Goal: Use online tool/utility: Utilize a website feature to perform a specific function

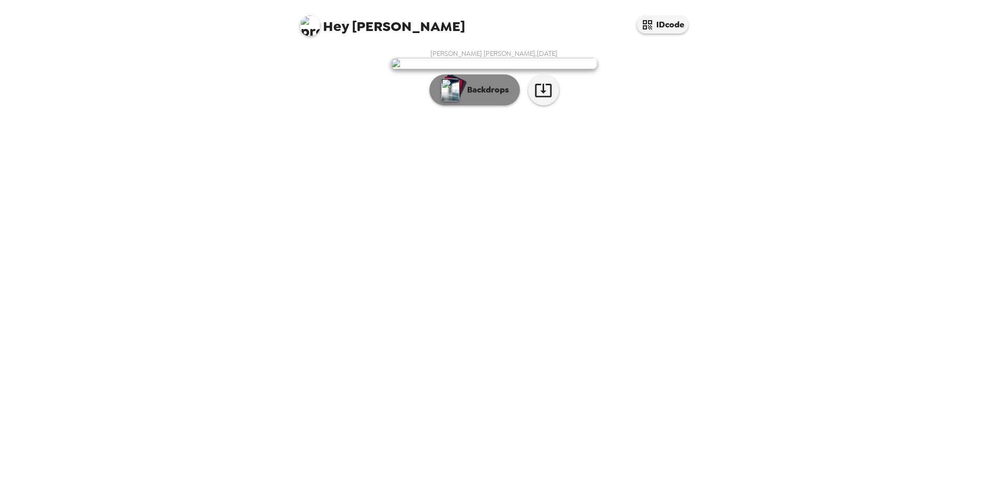
click at [475, 96] on p "Backdrops" at bounding box center [485, 90] width 47 height 12
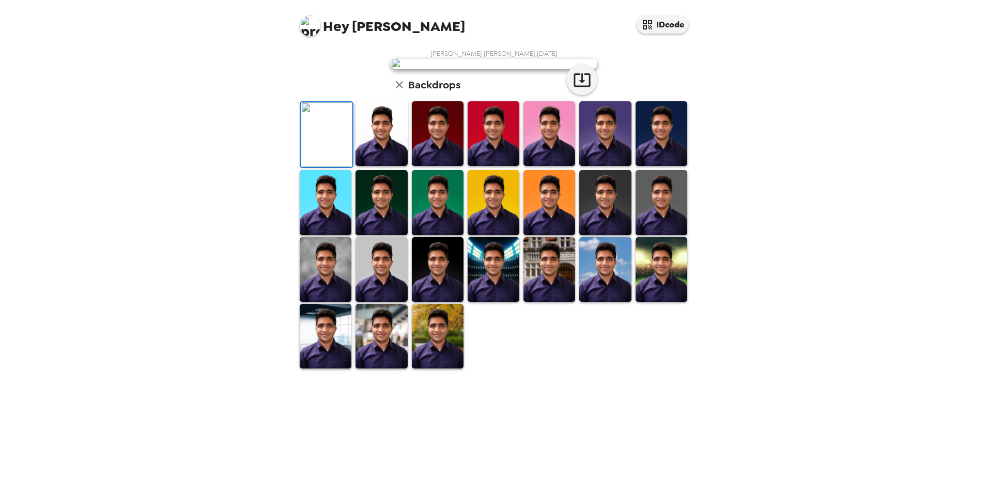
scroll to position [103, 0]
click at [486, 235] on img at bounding box center [494, 202] width 52 height 65
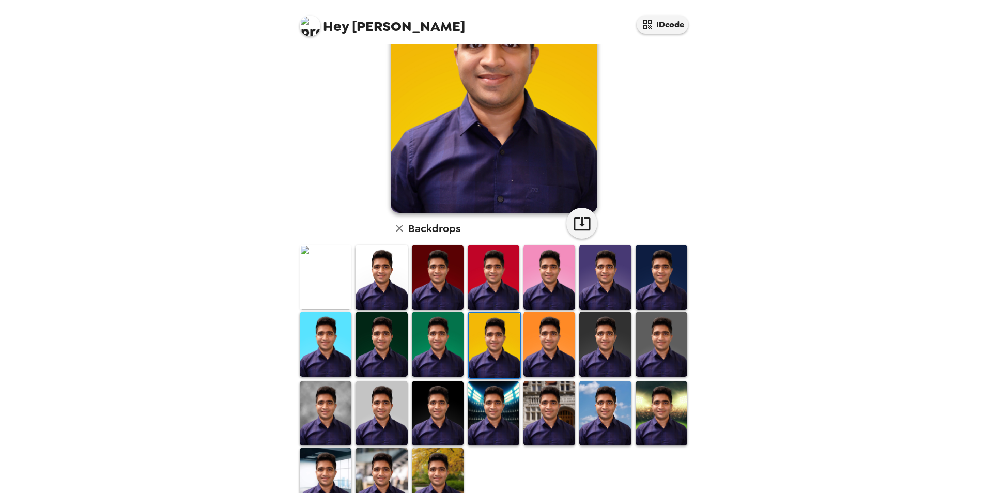
scroll to position [0, 0]
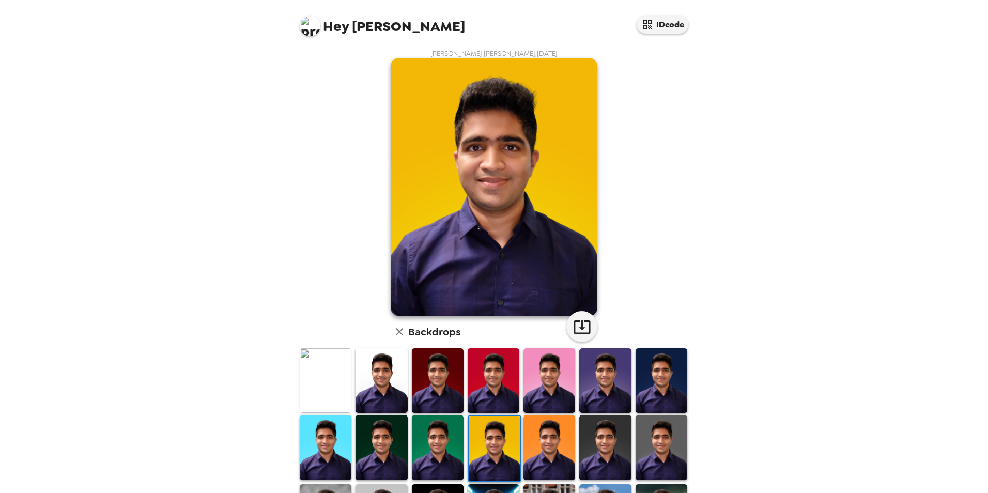
click at [581, 275] on img at bounding box center [494, 187] width 207 height 258
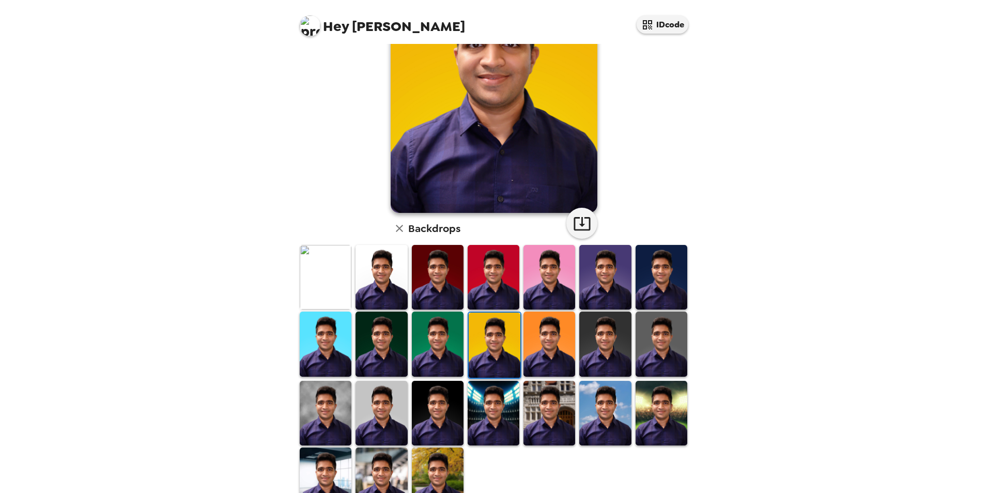
scroll to position [134, 0]
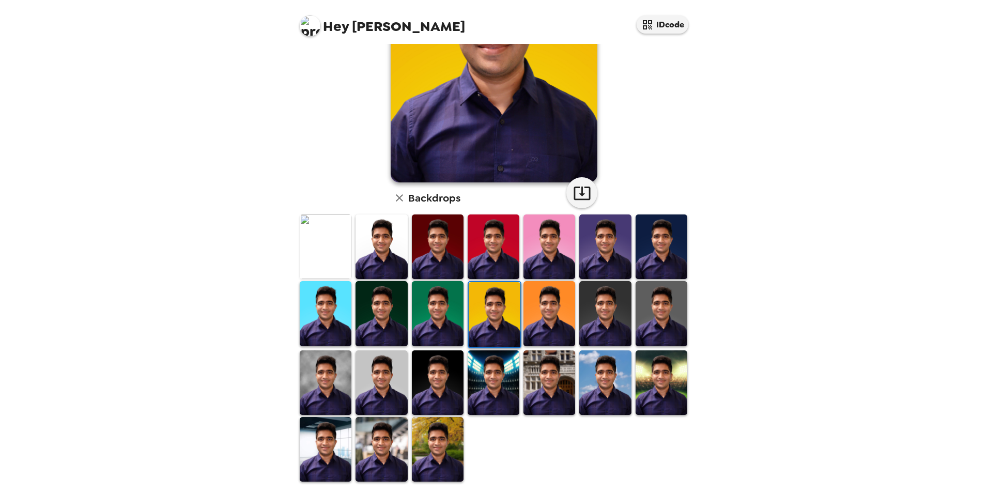
click at [390, 450] on img at bounding box center [382, 449] width 52 height 65
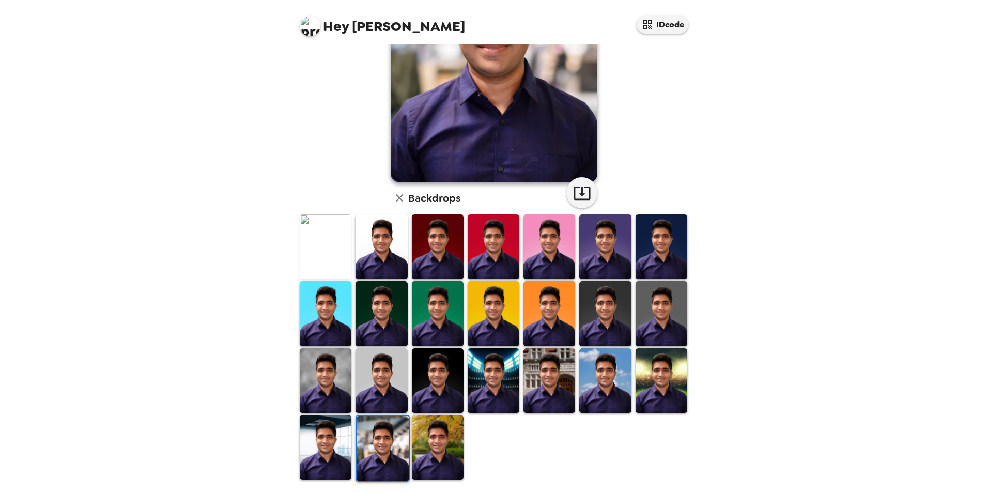
scroll to position [0, 0]
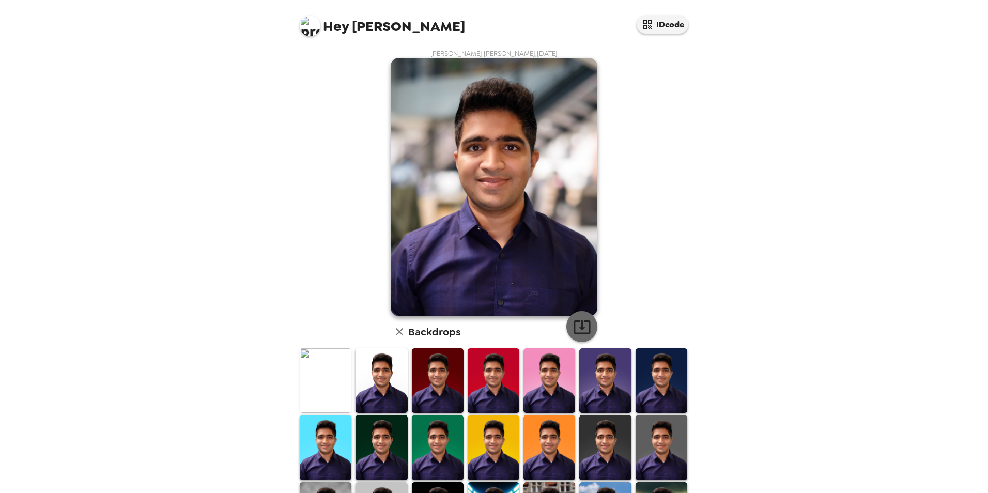
click at [577, 327] on icon "button" at bounding box center [582, 326] width 17 height 13
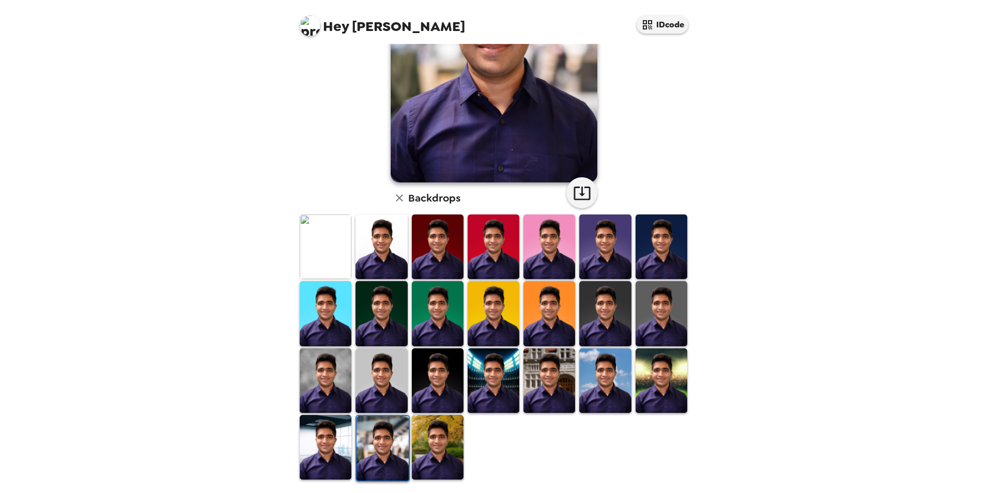
click at [607, 294] on img at bounding box center [605, 313] width 52 height 65
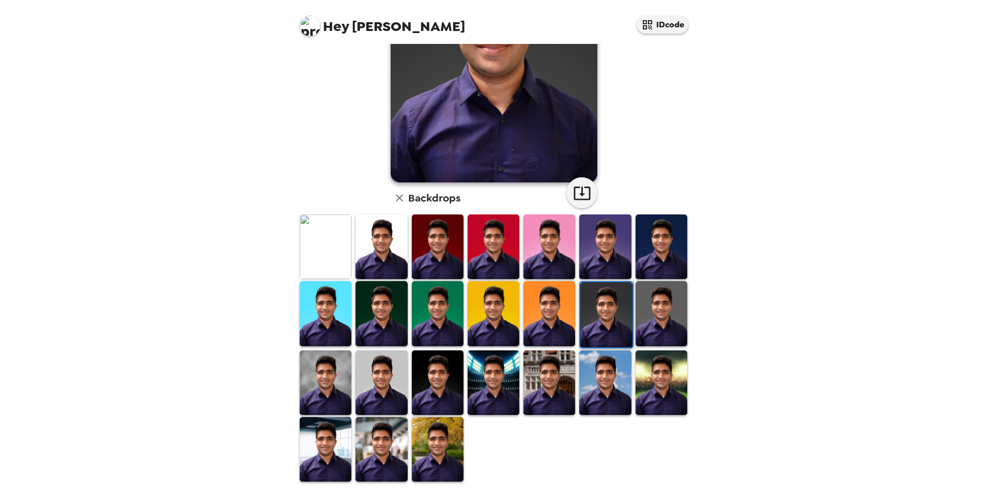
scroll to position [0, 0]
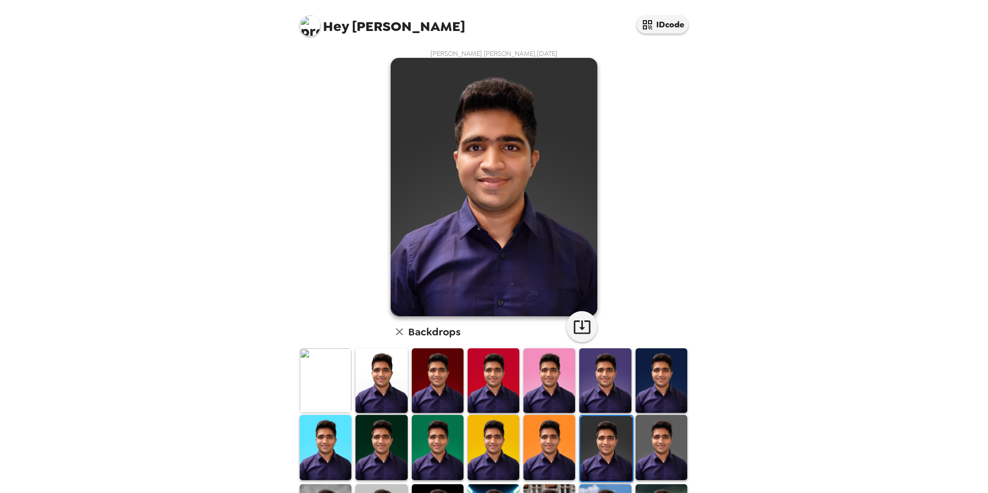
click at [651, 429] on img at bounding box center [662, 447] width 52 height 65
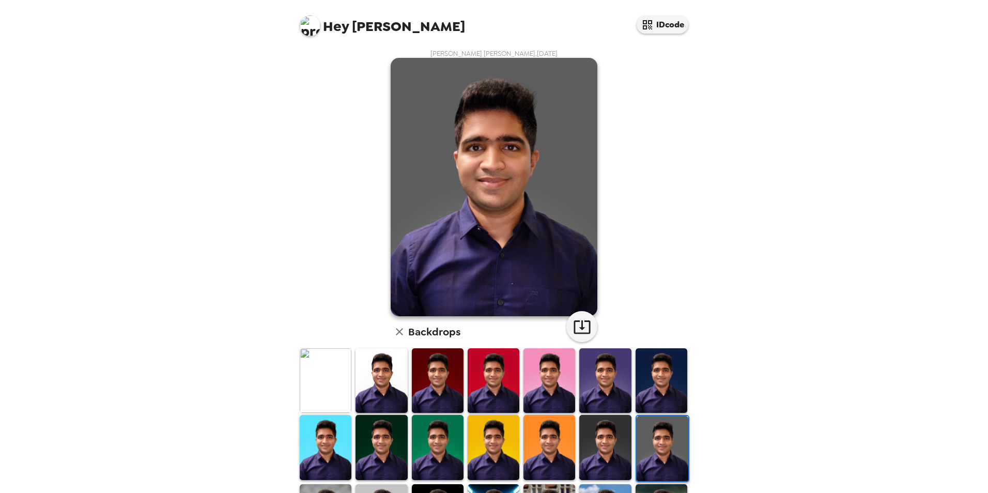
click at [643, 368] on img at bounding box center [662, 380] width 52 height 65
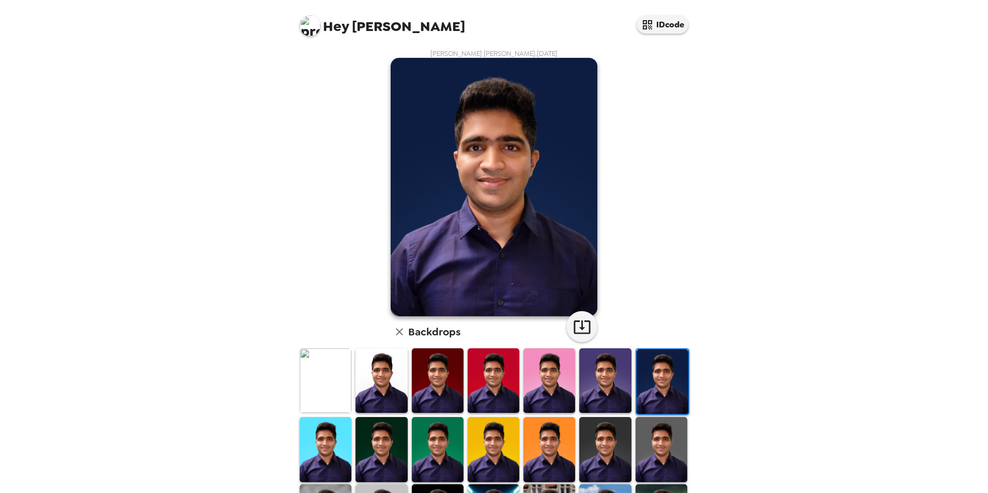
click at [589, 379] on img at bounding box center [605, 380] width 52 height 65
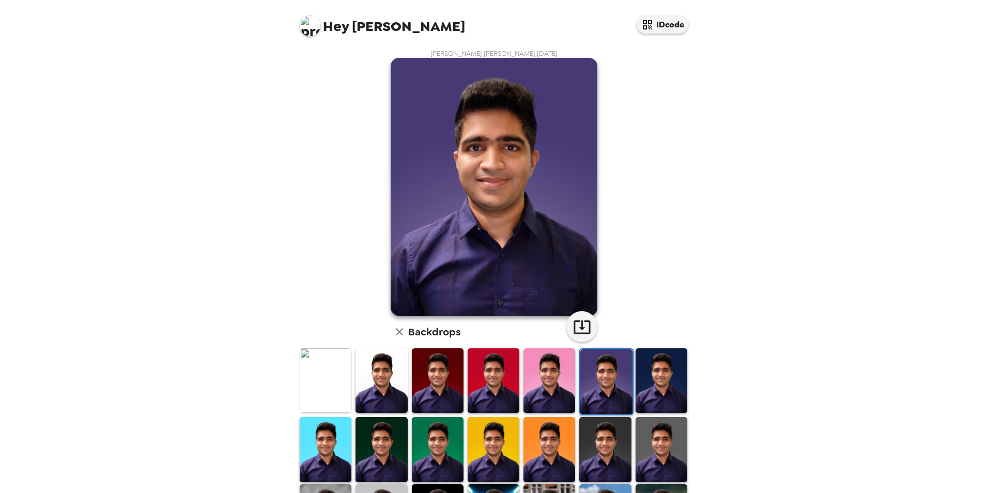
click at [479, 434] on img at bounding box center [494, 449] width 52 height 65
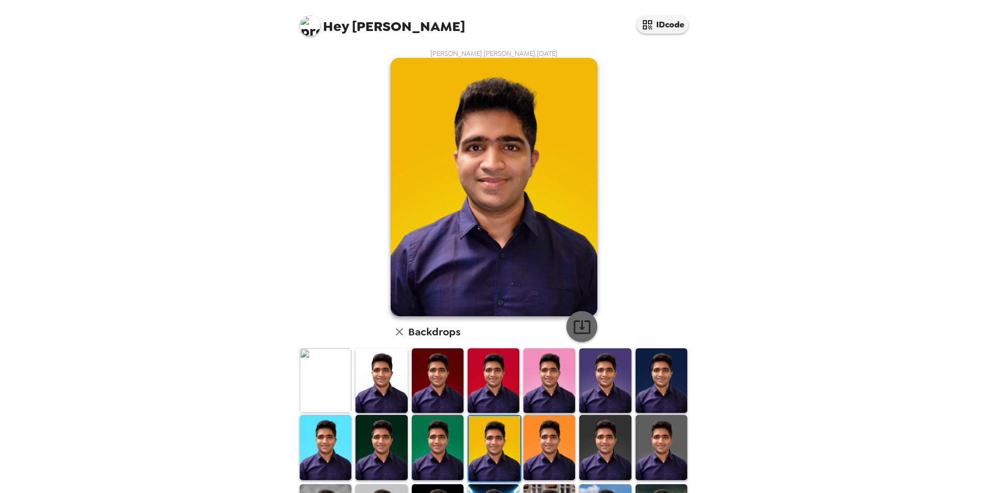
click at [575, 328] on icon "button" at bounding box center [582, 327] width 18 height 18
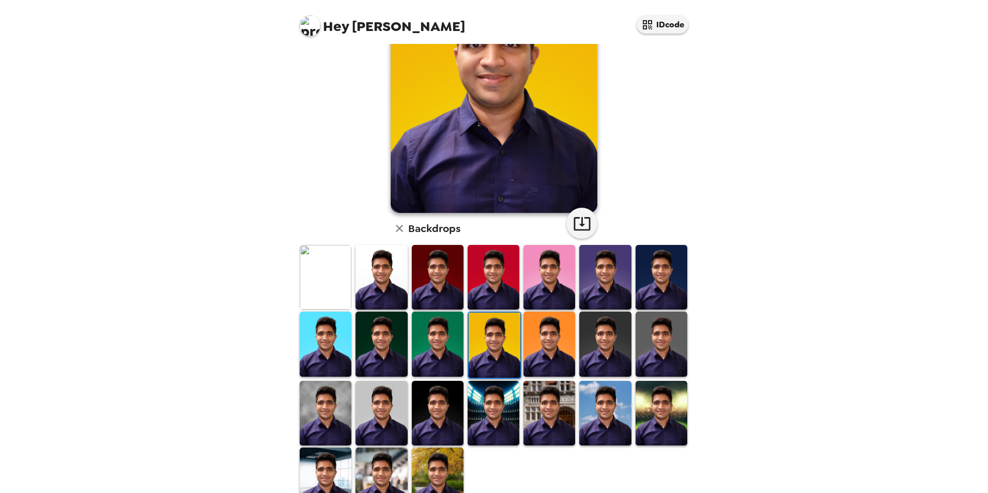
scroll to position [134, 0]
